Goal: Transaction & Acquisition: Register for event/course

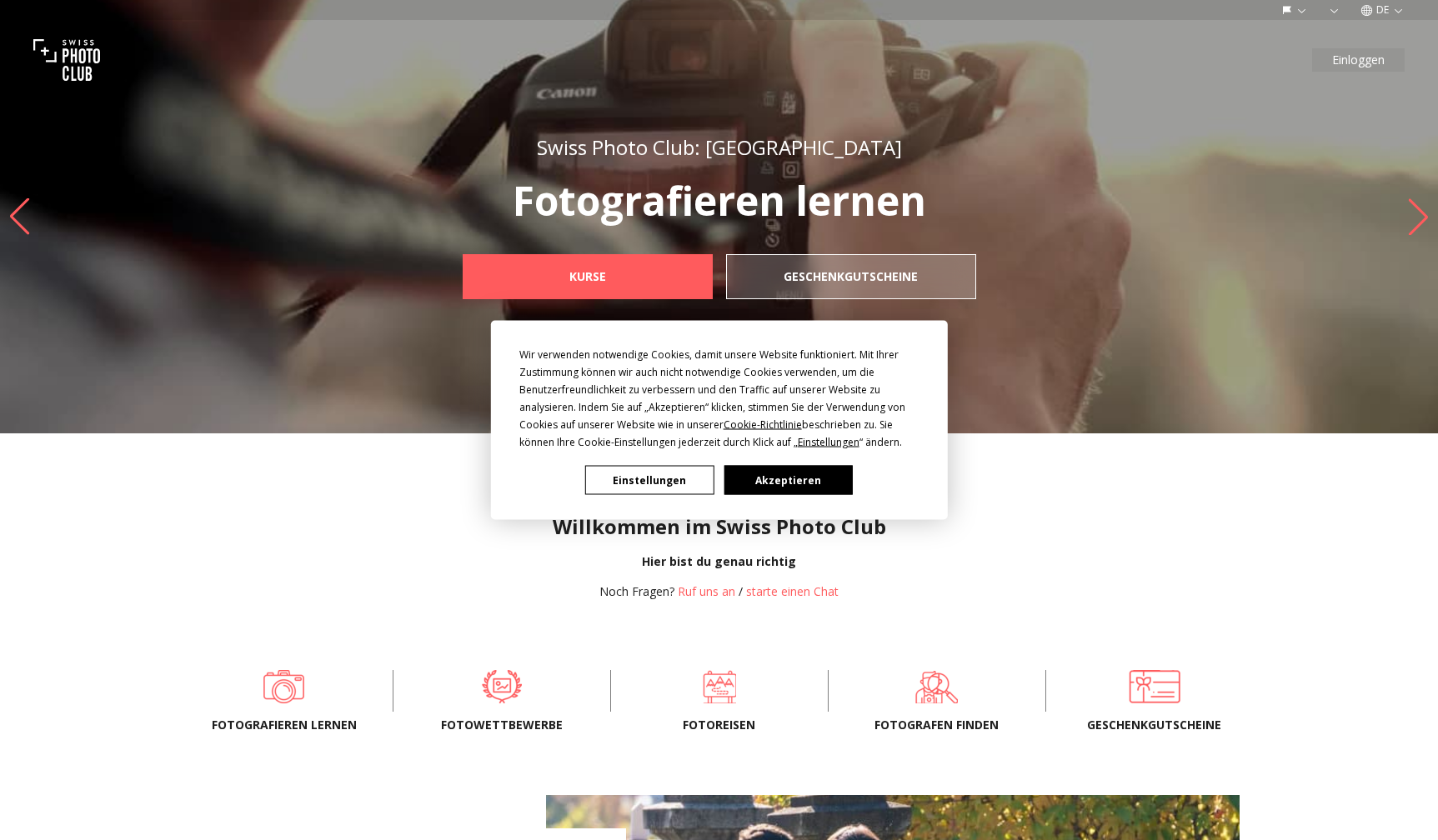
click at [807, 480] on button "Akzeptieren" at bounding box center [788, 480] width 129 height 29
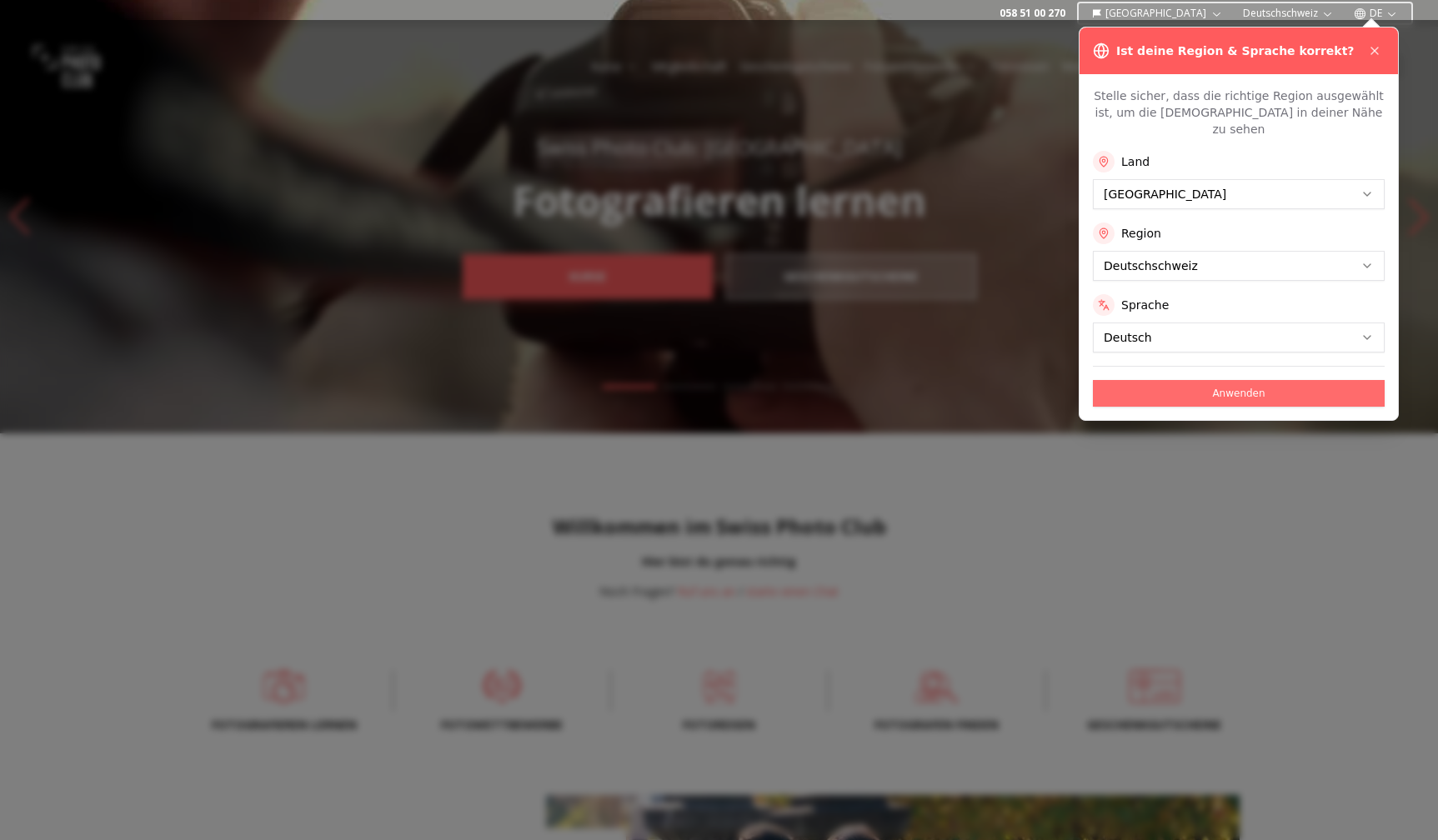
click at [1245, 382] on button "Anwenden" at bounding box center [1238, 393] width 291 height 26
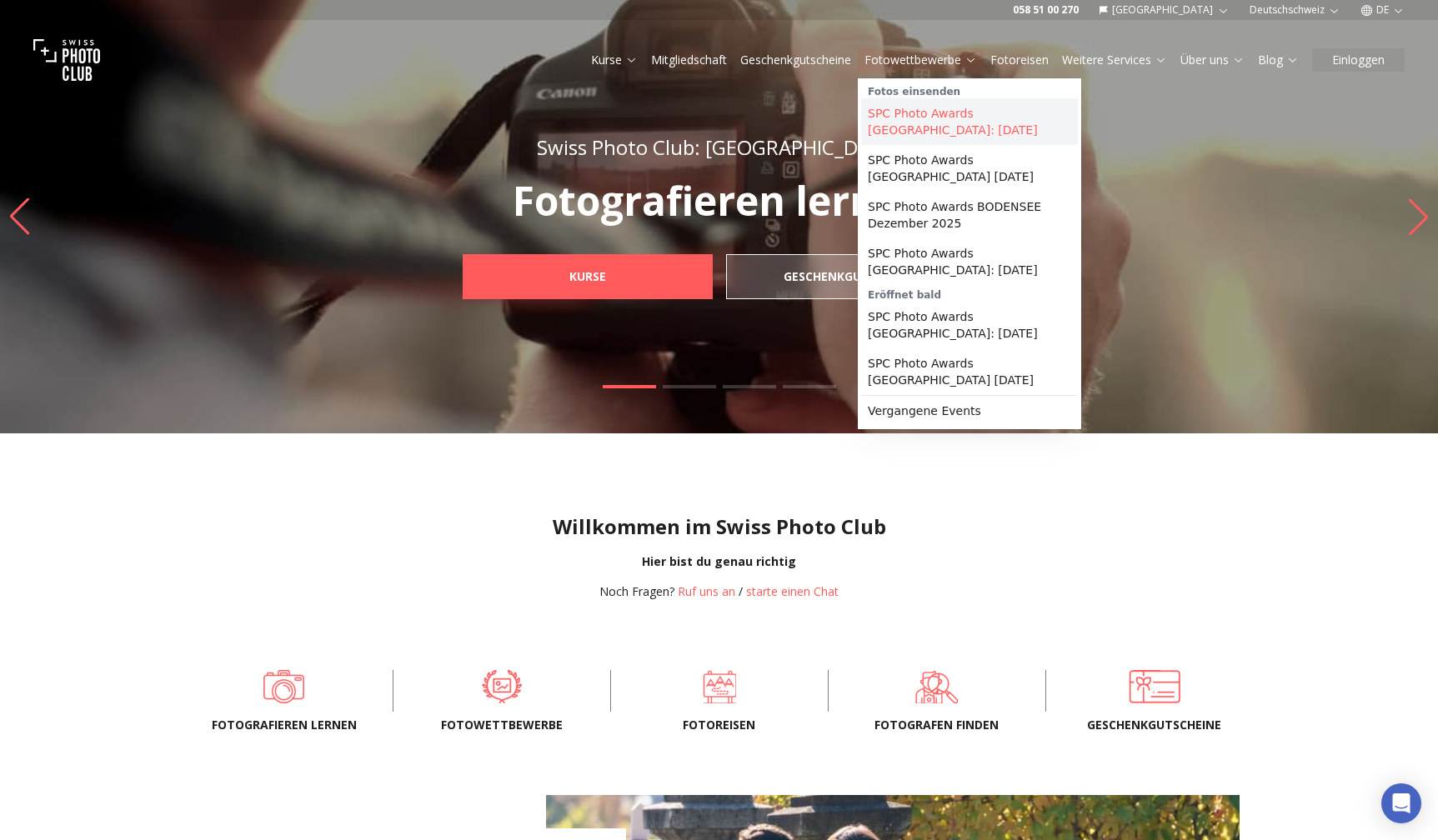
click at [964, 121] on link "SPC Photo Awards [GEOGRAPHIC_DATA]: [DATE]" at bounding box center [970, 121] width 217 height 46
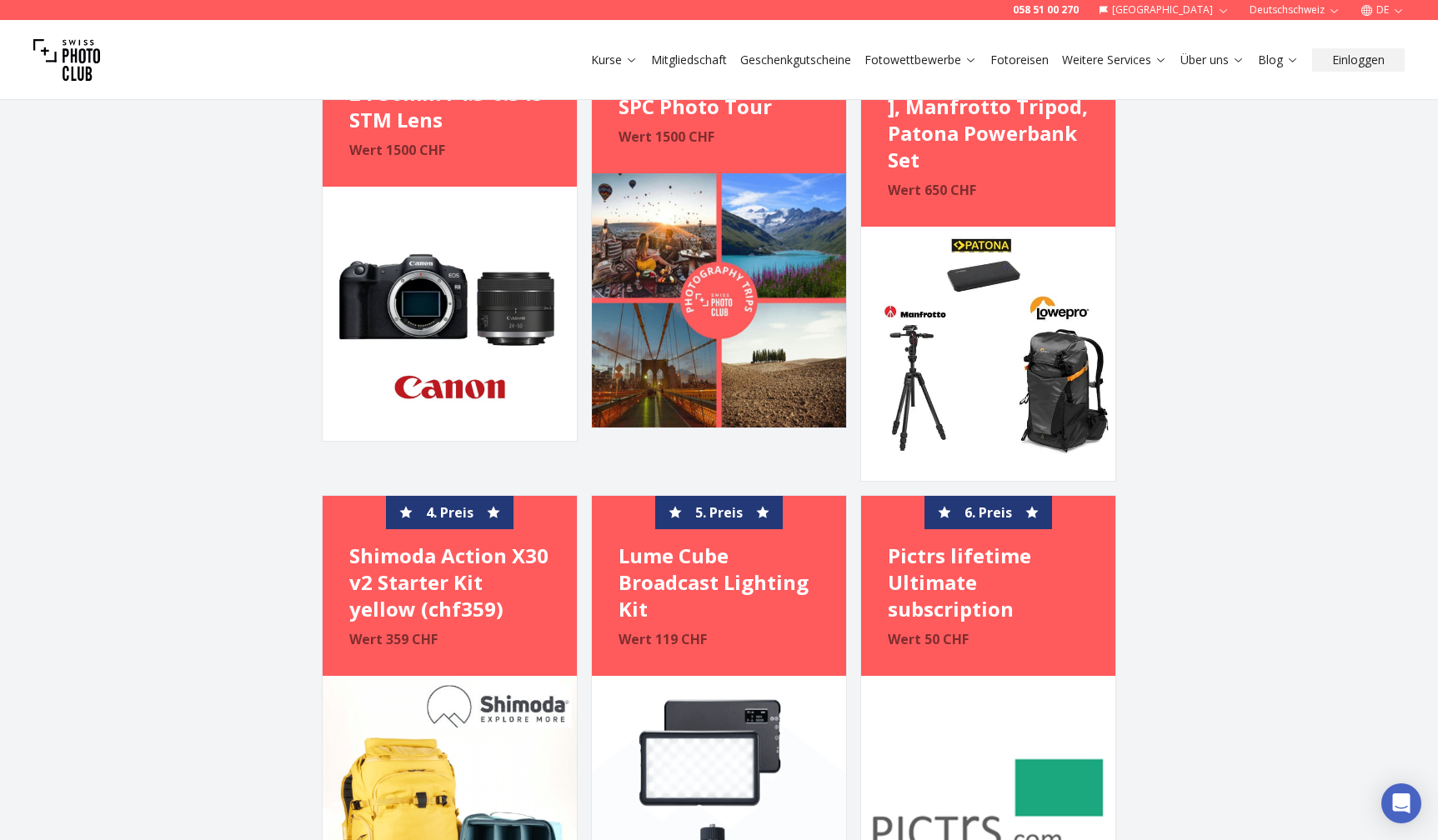
scroll to position [3403, 0]
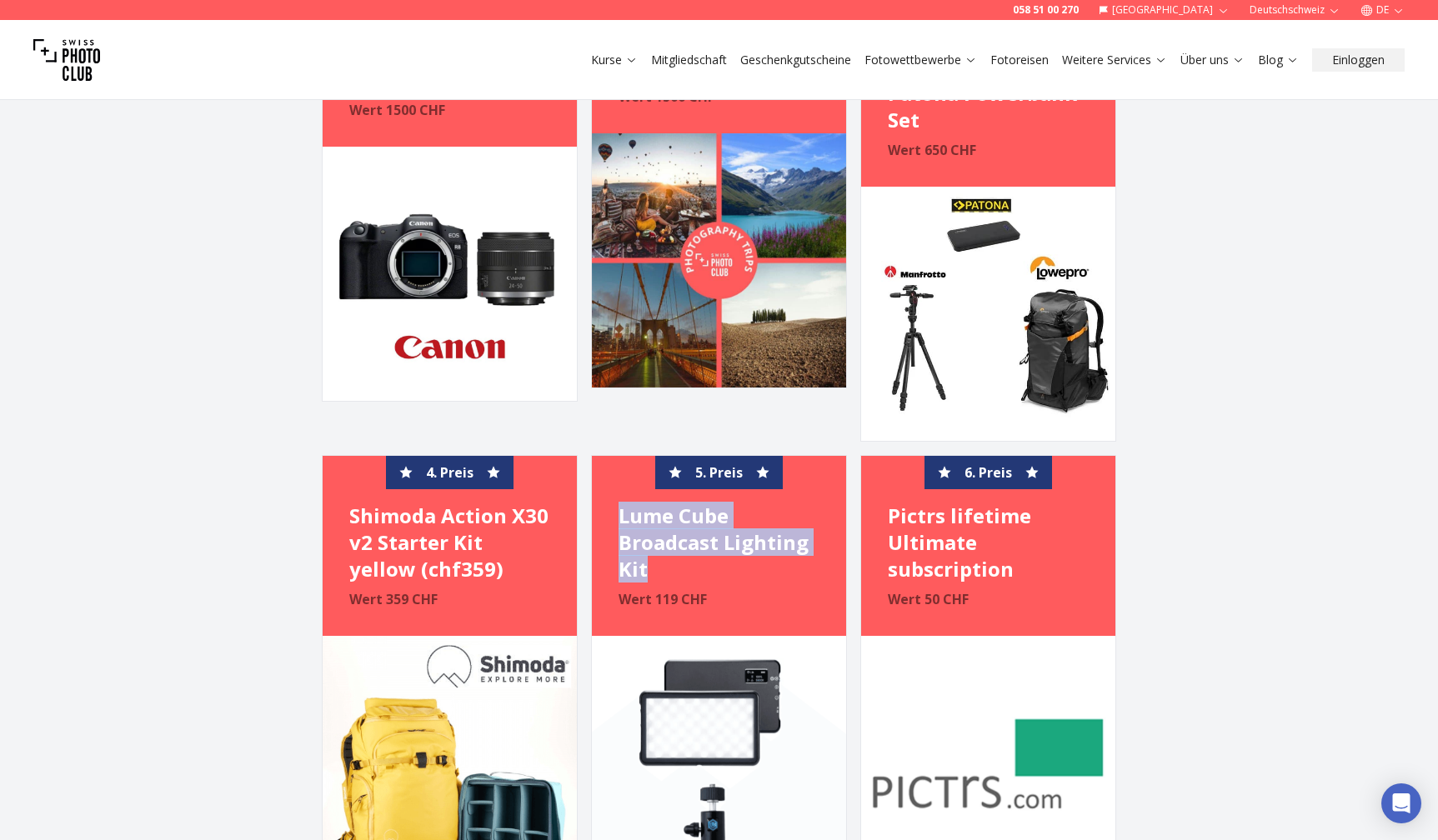
drag, startPoint x: 621, startPoint y: 446, endPoint x: 681, endPoint y: 483, distance: 70.5
click at [706, 502] on h4 "Lume Cube Broadcast Lighting Kit" at bounding box center [719, 542] width 201 height 80
click at [661, 502] on h4 "Lume Cube Broadcast Lighting Kit" at bounding box center [719, 542] width 201 height 80
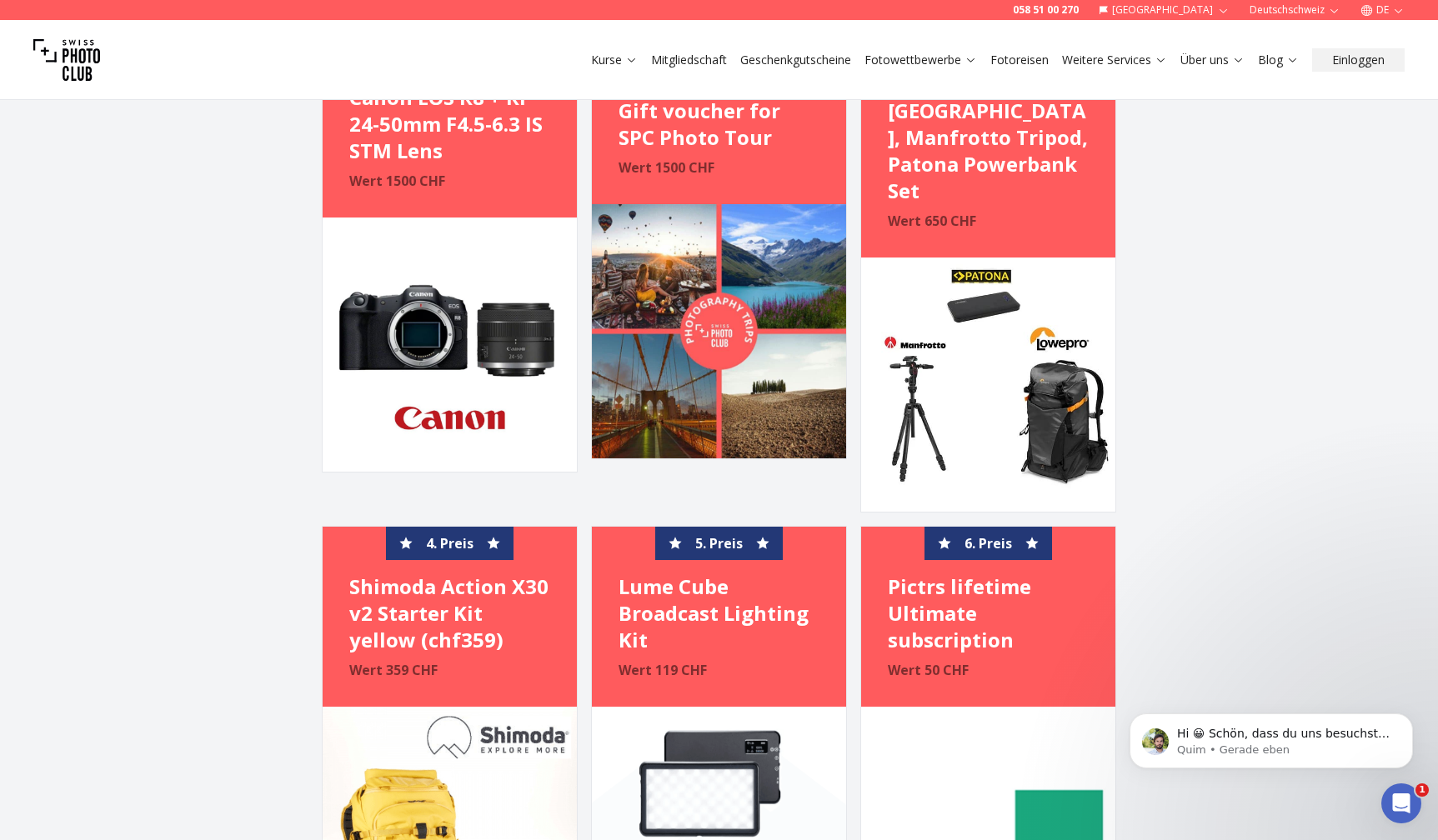
scroll to position [0, 0]
